Goal: Task Accomplishment & Management: Use online tool/utility

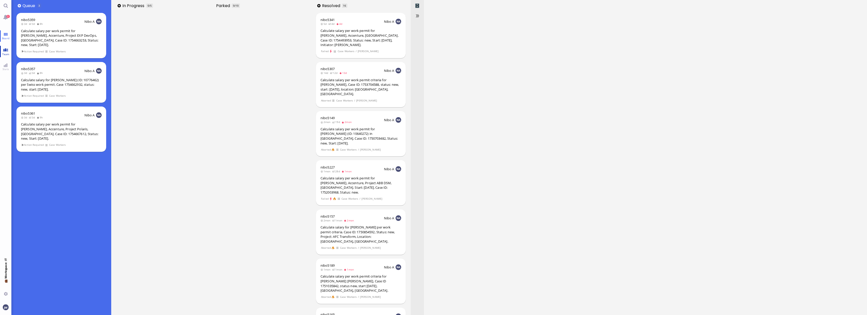
click at [9, 49] on link "Team" at bounding box center [5, 51] width 11 height 11
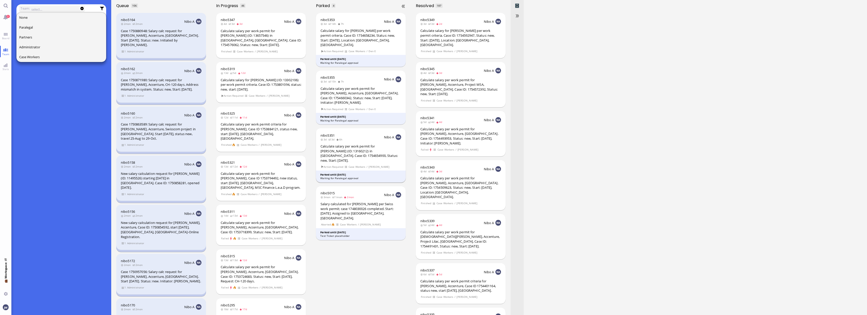
click at [351, 144] on div "Calculate salary per work permit for [PERSON_NAME] (ID: 13160212) in [GEOGRAPHI…" at bounding box center [361, 153] width 81 height 19
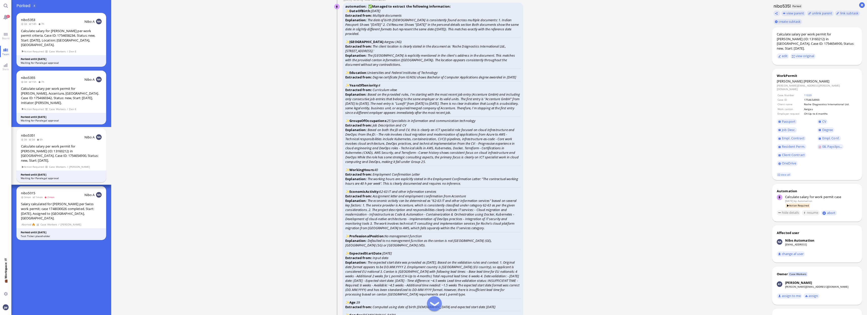
scroll to position [-1011, 0]
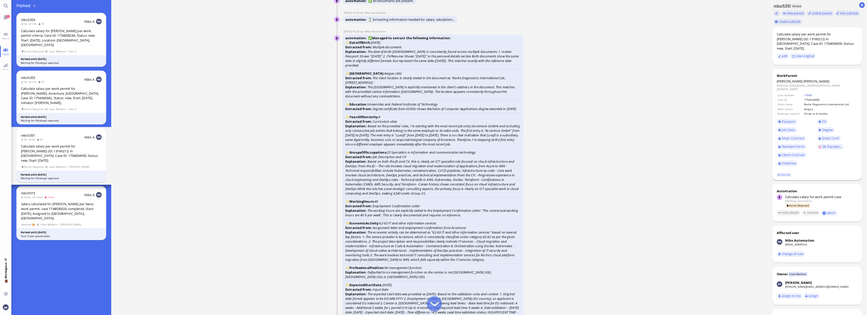
click at [805, 93] on link "11039" at bounding box center [808, 95] width 8 height 4
click at [795, 119] on span "Passport" at bounding box center [789, 121] width 14 height 5
click at [789, 127] on span "Job Desc." at bounding box center [789, 129] width 14 height 5
click at [831, 127] on span "Degree" at bounding box center [827, 129] width 11 height 5
click at [825, 136] on span "Empl. Conf." at bounding box center [830, 138] width 17 height 5
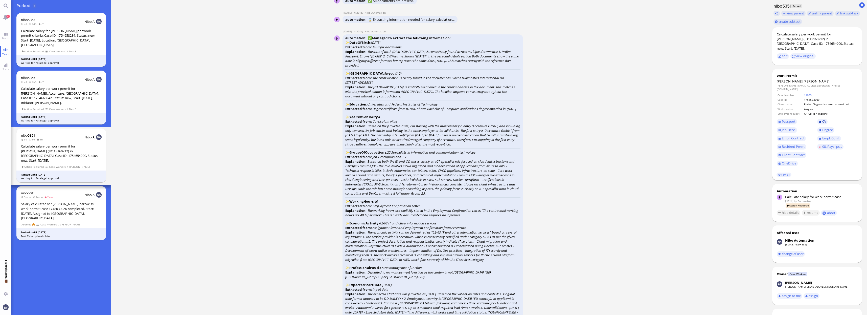
click at [820, 119] on link "CV" at bounding box center [822, 122] width 11 height 6
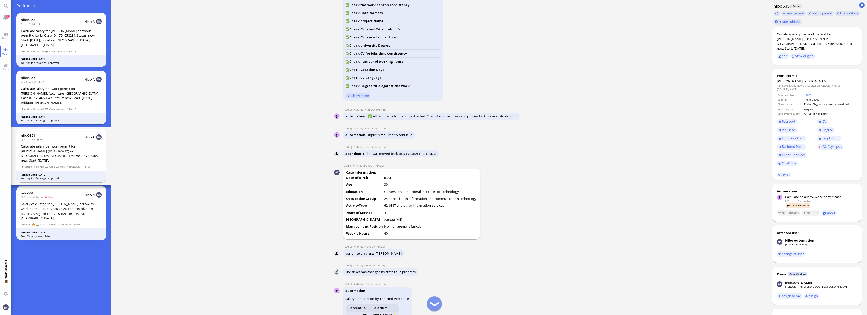
scroll to position [-600, 0]
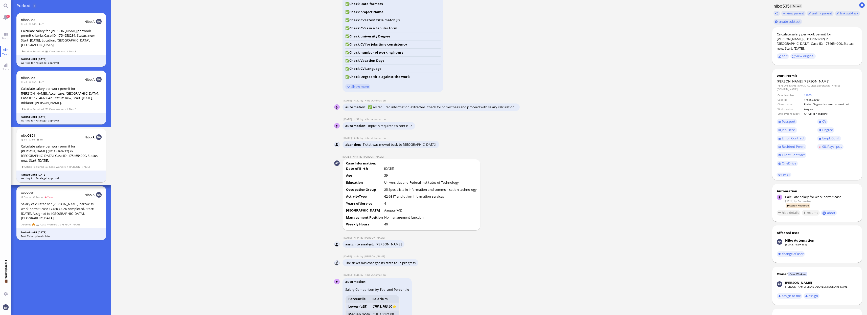
click at [537, 230] on conversation-line "[DATE] 14:44 by [PERSON_NAME] [PERSON_NAME] Case Information: Date of Birth [DE…" at bounding box center [439, 192] width 210 height 75
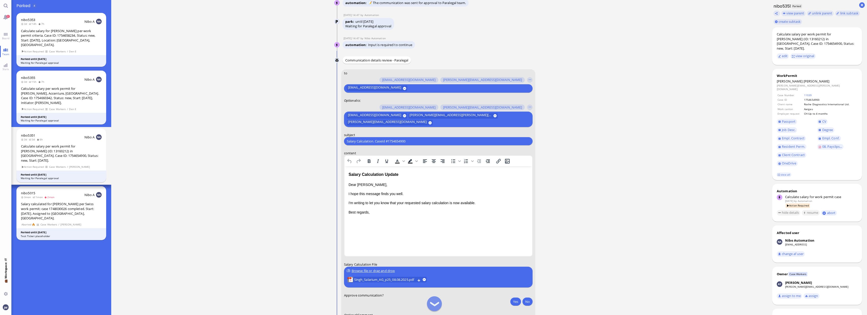
scroll to position [0, 0]
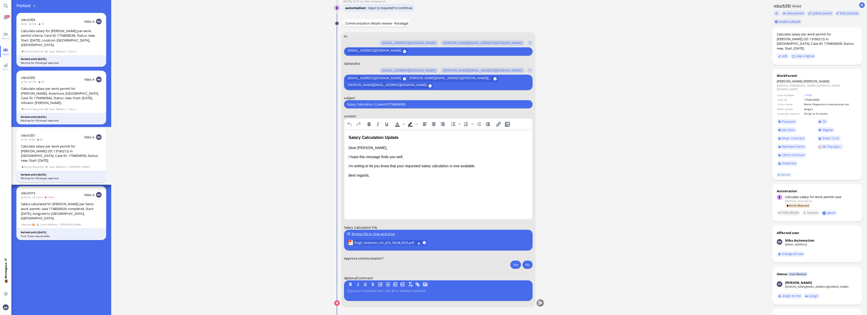
click at [666, 158] on ticket "[DATE] 14:26 by Automation Automation Calculate eligible salary for work permit…" at bounding box center [439, 157] width 656 height 315
click at [788, 79] on span "[PERSON_NAME]" at bounding box center [790, 81] width 26 height 5
copy dt "[PERSON_NAME]"
click at [396, 104] on input "Salary Calculation. CaseId #1754654900" at bounding box center [438, 104] width 183 height 5
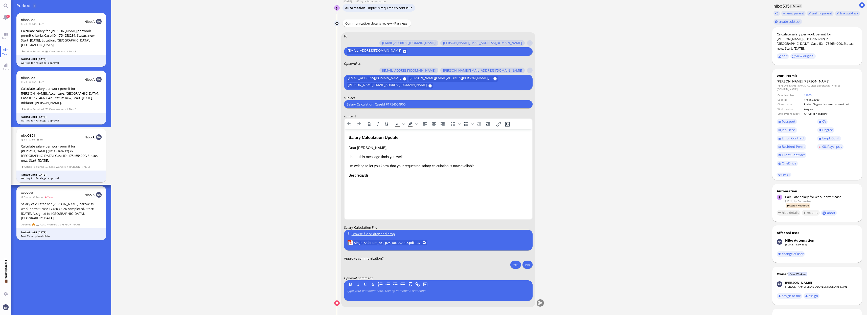
paste input "PazPerTout new case: [PERSON_NAME] (1754654900 / 13160212), Employer Request: C…"
type input "PazPerTout new case: [PERSON_NAME] (1754654900 / 13160212), Employer Request: C…"
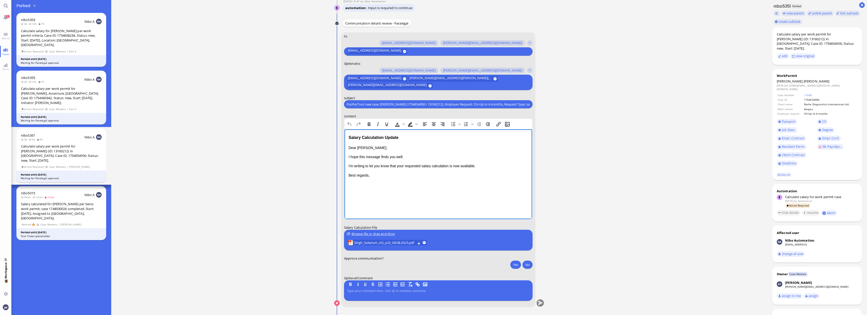
click at [355, 139] on div "Salary Calculation Update" at bounding box center [437, 137] width 179 height 7
click at [404, 139] on div "Salary Calculation Update" at bounding box center [437, 137] width 179 height 7
drag, startPoint x: 349, startPoint y: 164, endPoint x: 373, endPoint y: 165, distance: 23.5
click at [373, 165] on p "Best regards," at bounding box center [437, 165] width 179 height 6
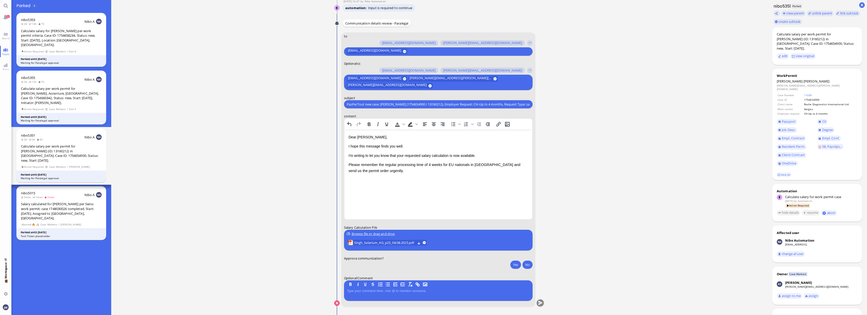
click at [568, 212] on ticket "[DATE] 14:26 by Automation Automation Calculate eligible salary for work permit…" at bounding box center [439, 157] width 656 height 315
click at [400, 157] on p "I'm writing to let you know that your requested salary calculation is now avail…" at bounding box center [437, 156] width 179 height 6
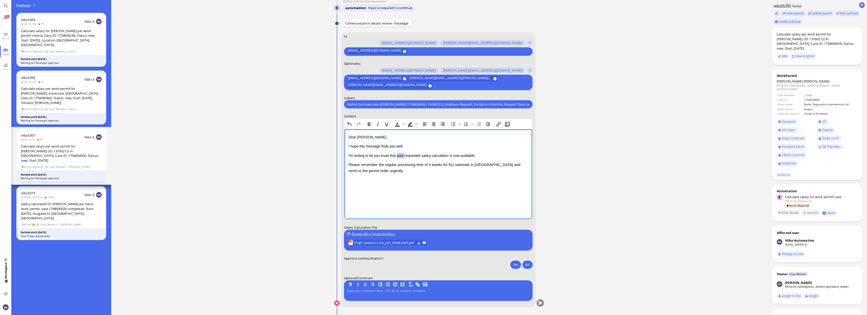
click at [400, 157] on p "I'm writing to let you know that your requested salary calculation is now avail…" at bounding box center [437, 156] width 179 height 6
drag, startPoint x: 449, startPoint y: 156, endPoint x: 473, endPoint y: 156, distance: 24.5
click at [473, 156] on p "I'm writing to let you know that the requested salary calculation is now availa…" at bounding box center [437, 156] width 179 height 6
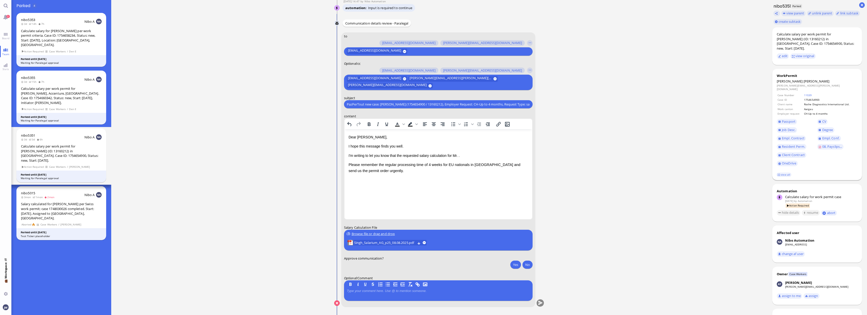
click at [804, 79] on span "[PERSON_NAME]" at bounding box center [817, 81] width 26 height 5
copy span "[PERSON_NAME]"
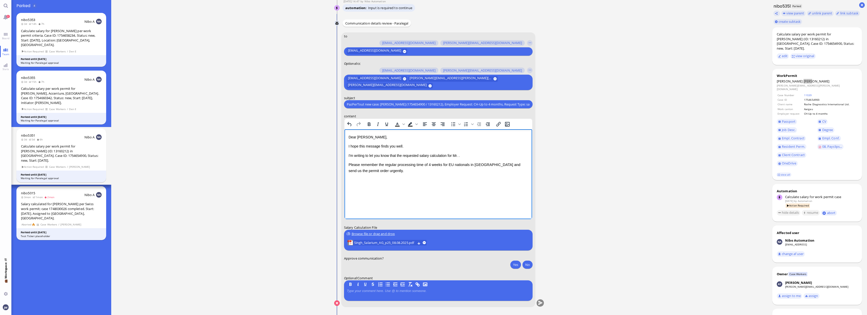
click at [459, 155] on p "I'm writing to let you know that the requested salary calculation for Mr. ." at bounding box center [437, 156] width 179 height 6
click at [458, 170] on span "Please remember the regular processing time of 4 weeks for EU nationals in [GEO…" at bounding box center [434, 173] width 172 height 10
click at [476, 171] on span "Please remember the regular processing time of 4 weeks for [DEMOGRAPHIC_DATA] r…" at bounding box center [429, 173] width 162 height 10
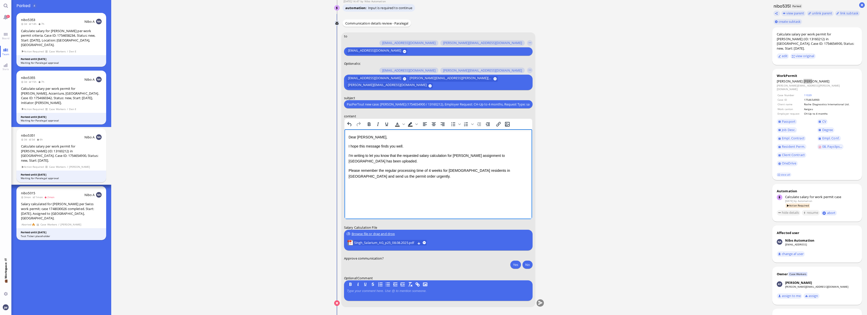
click at [379, 179] on p "Please remember the regular processing time of 4 weeks for [DEMOGRAPHIC_DATA] r…" at bounding box center [437, 174] width 179 height 12
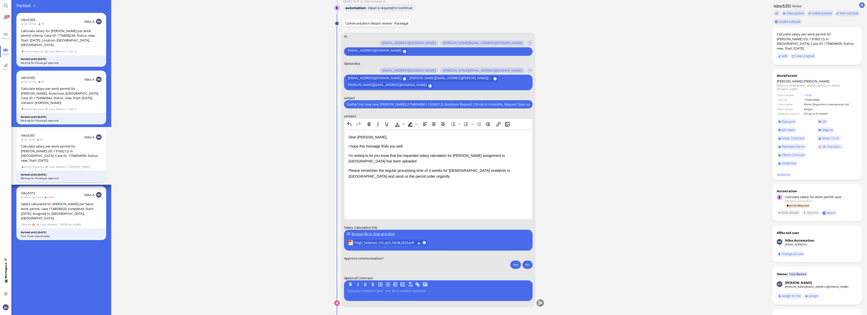
click at [372, 245] on li "Singh_Salarium_AG_p25_08.08.2025.pdf" at bounding box center [387, 242] width 81 height 7
click at [405, 241] on span "Singh_Salarium_AG_p25_08.08.2025.pdf" at bounding box center [384, 243] width 61 height 6
click at [513, 264] on button "Yes" at bounding box center [515, 264] width 11 height 8
click at [542, 308] on conversation-line "You to [PERSON_NAME][EMAIL_ADDRESS][DOMAIN_NAME] [DOMAIN_NAME][EMAIL_ADDRESS][D…" at bounding box center [439, 172] width 210 height 281
click at [541, 304] on button "submit" at bounding box center [540, 303] width 8 height 8
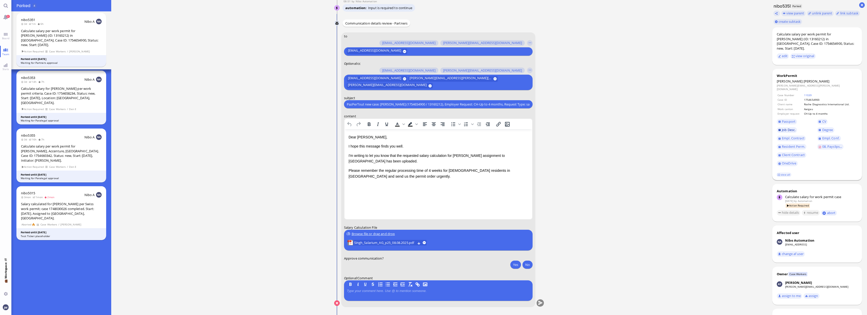
click at [785, 127] on span "Job Desc." at bounding box center [789, 129] width 14 height 5
click at [796, 136] on span "Empl. Contract" at bounding box center [793, 138] width 23 height 5
click at [791, 144] on span "Resident Perm." at bounding box center [793, 146] width 23 height 5
click at [828, 144] on span "08. Payslips..." at bounding box center [832, 146] width 20 height 5
